Goal: Information Seeking & Learning: Find specific fact

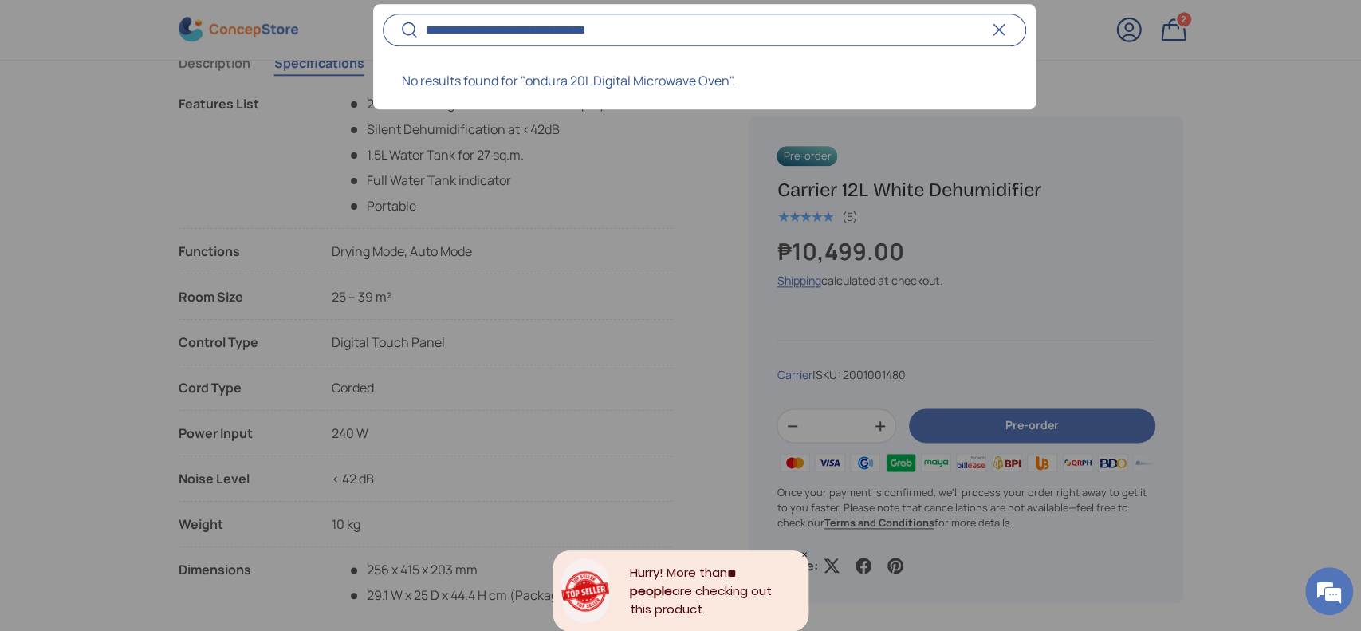
click at [419, 32] on input "**********" at bounding box center [704, 30] width 643 height 33
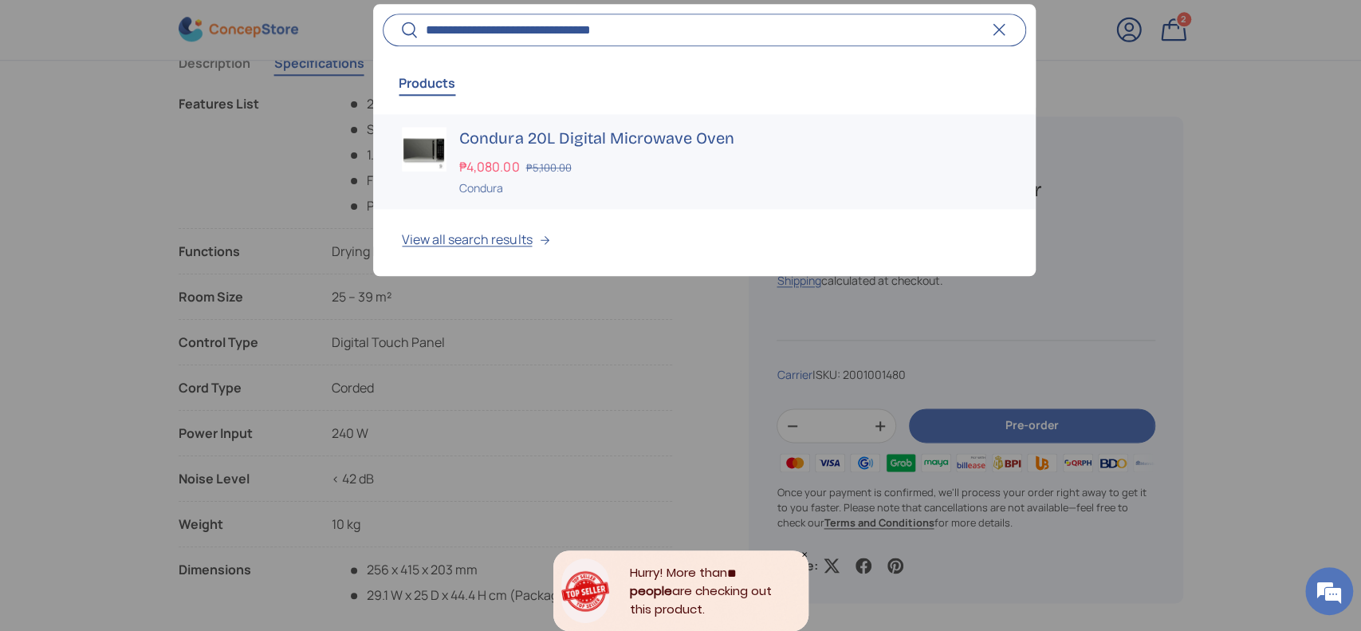
type input "**********"
click at [556, 128] on h3 "Condura 20L Digital Microwave Oven" at bounding box center [732, 138] width 547 height 22
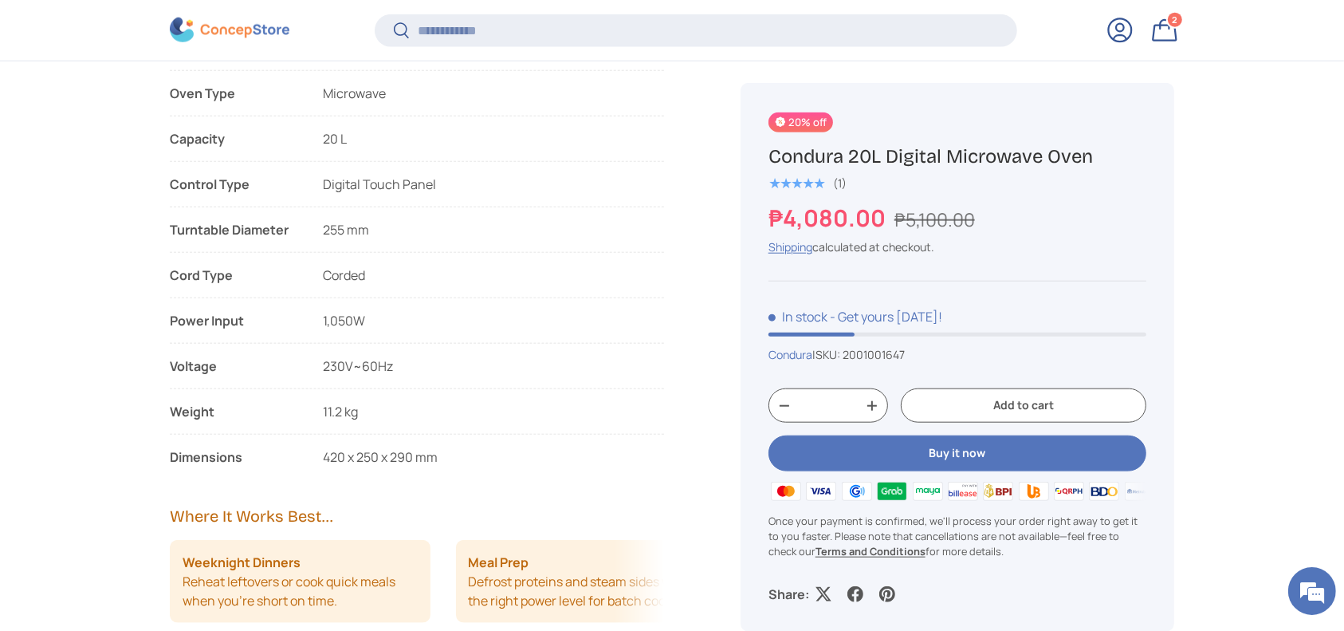
drag, startPoint x: 150, startPoint y: 446, endPoint x: 445, endPoint y: 466, distance: 295.7
click at [459, 456] on li "Dimensions 420 x 250 x 290 mm" at bounding box center [417, 456] width 494 height 19
copy li "Dimensions 420 x 250 x 290 mm"
drag, startPoint x: 312, startPoint y: 442, endPoint x: 124, endPoint y: 159, distance: 340.1
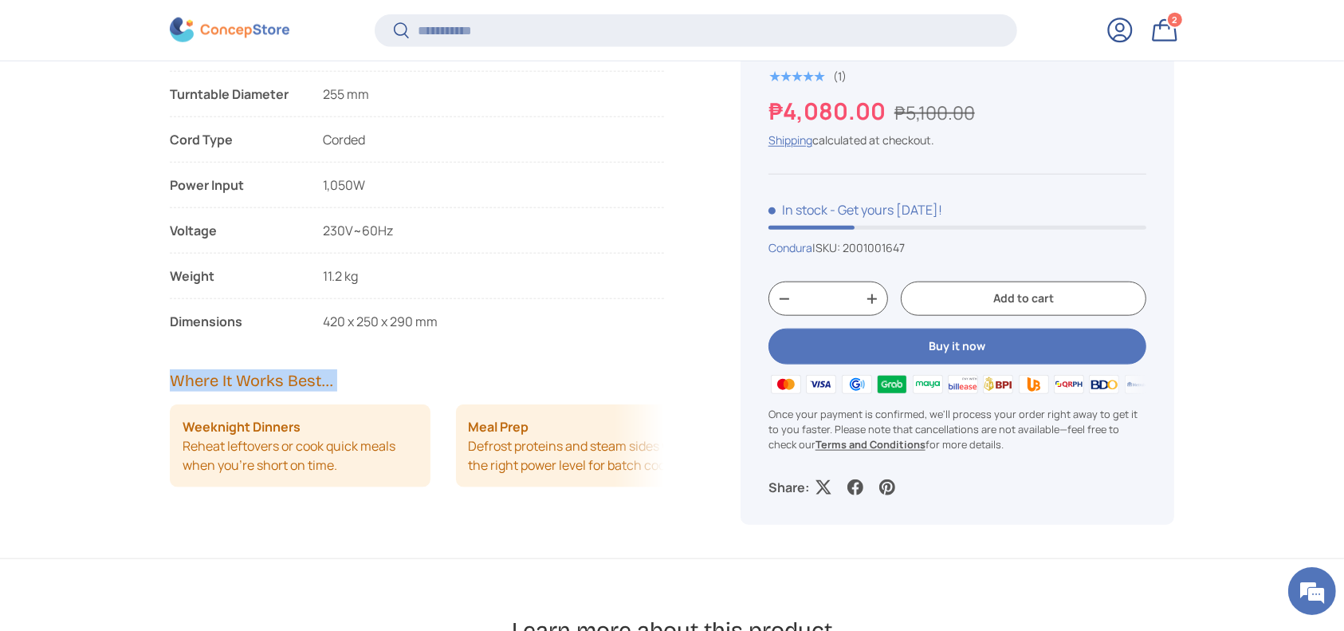
scroll to position [1803, 0]
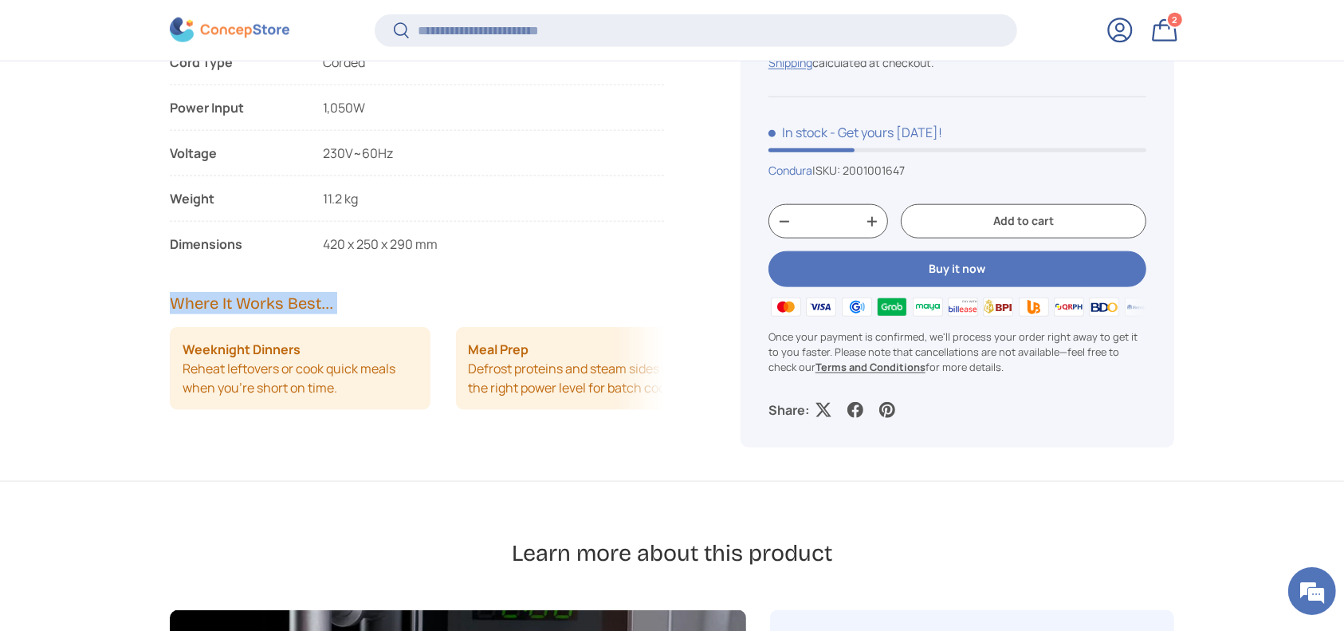
click at [466, 249] on li "Dimensions 420 x 250 x 290 mm" at bounding box center [417, 243] width 494 height 19
copy main "Included Items Microwave Unit Owners Manual Warranty Terms 2 years warranty on …"
copy li "Dimensions 420 x 250 x 290 mm"
drag, startPoint x: 268, startPoint y: 231, endPoint x: 171, endPoint y: 241, distance: 97.7
click at [171, 241] on li "Dimensions 420 x 250 x 290 mm" at bounding box center [417, 243] width 494 height 19
